Goal: Information Seeking & Learning: Learn about a topic

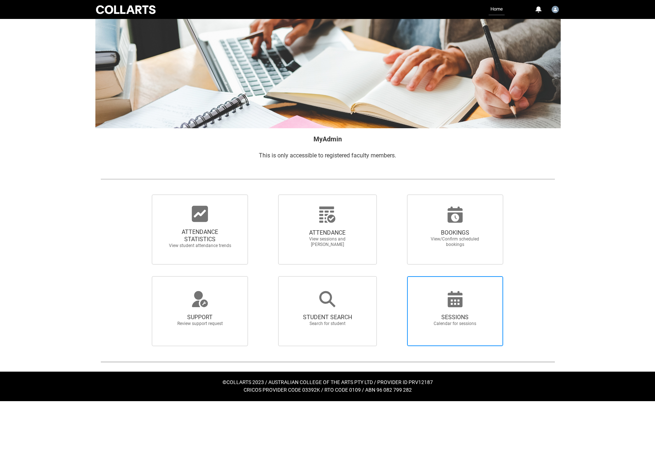
click at [445, 309] on span "SESSIONS Calendar for sessions" at bounding box center [455, 320] width 70 height 24
click at [395, 276] on input "SESSIONS Calendar for sessions" at bounding box center [395, 276] width 0 height 0
radio input "true"
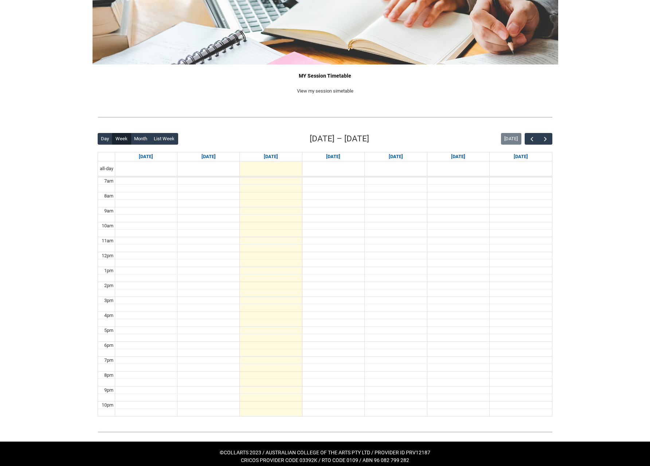
scroll to position [69, 0]
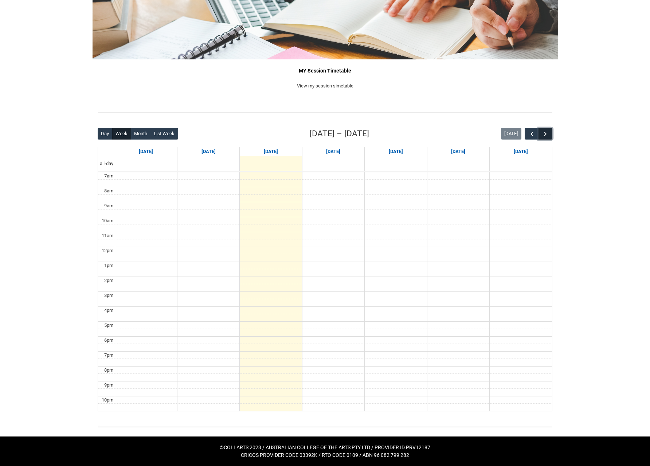
click at [545, 135] on span "button" at bounding box center [544, 133] width 7 height 7
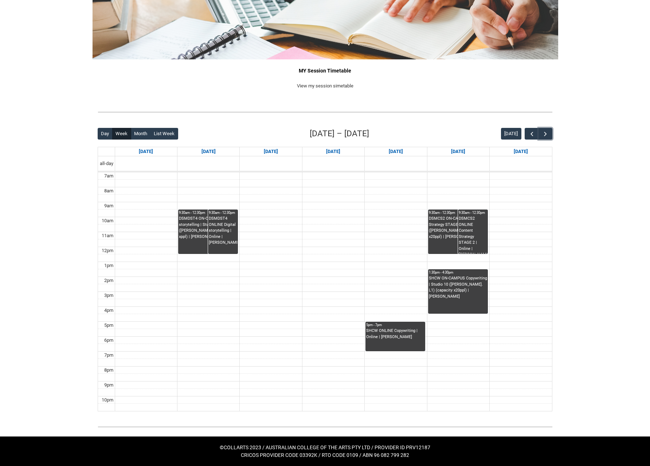
click at [446, 239] on div "DSMCS2 ON-CAMPUS Content Strategy STAGE 2 | Studio 10 ([PERSON_NAME]. L1) (capa…" at bounding box center [458, 228] width 58 height 24
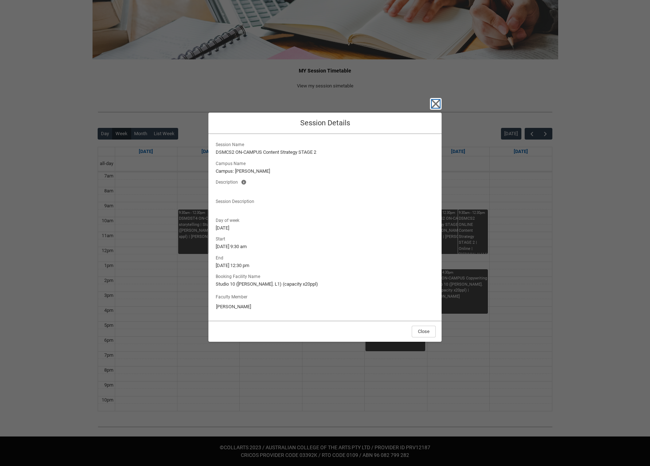
click at [439, 103] on icon "button" at bounding box center [436, 104] width 12 height 12
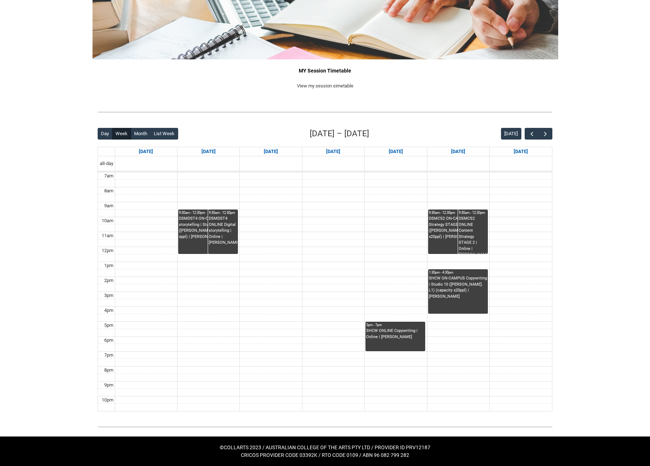
click at [228, 238] on div "DSMDST4 ONLINE Digital storytelling | Online | [PERSON_NAME]" at bounding box center [223, 231] width 28 height 30
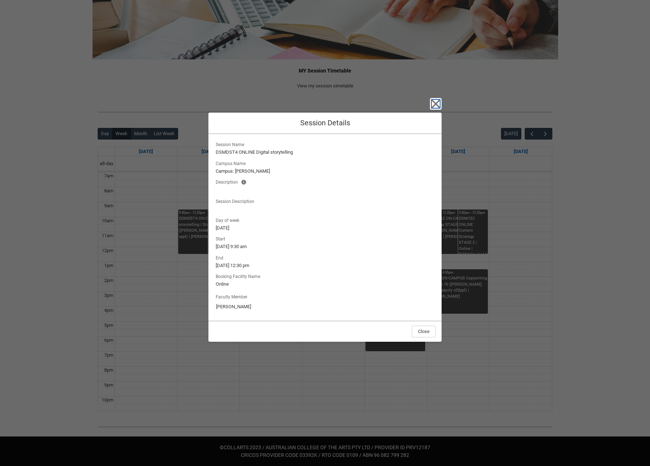
click at [432, 106] on icon "button" at bounding box center [436, 104] width 12 height 12
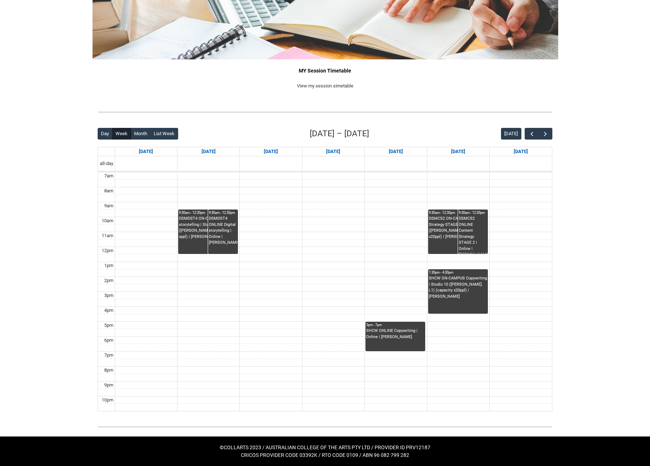
click at [181, 224] on div "DSMDST4 ON-CAMPUS Digital storytelling | Studio 11 ([PERSON_NAME]. L1) (capacit…" at bounding box center [208, 228] width 58 height 24
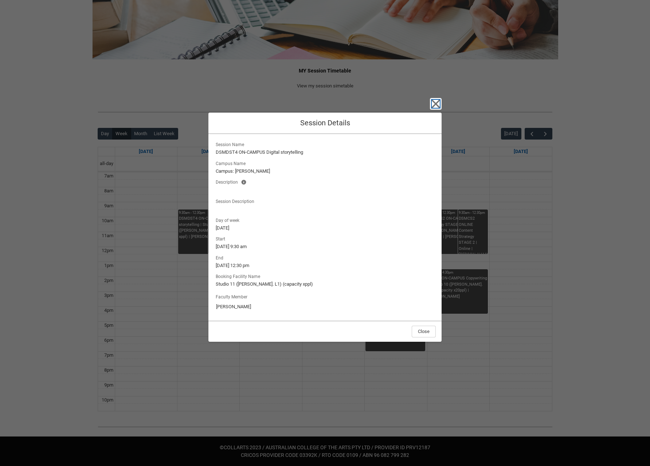
click at [438, 102] on icon "button" at bounding box center [436, 104] width 12 height 12
